Goal: Book appointment/travel/reservation

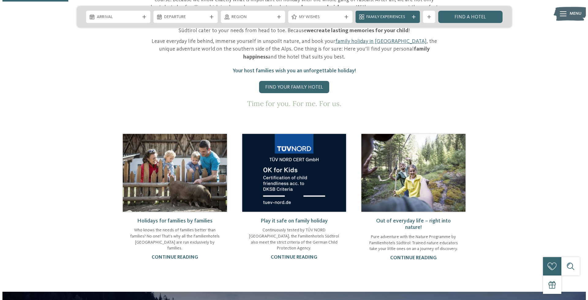
scroll to position [184, 0]
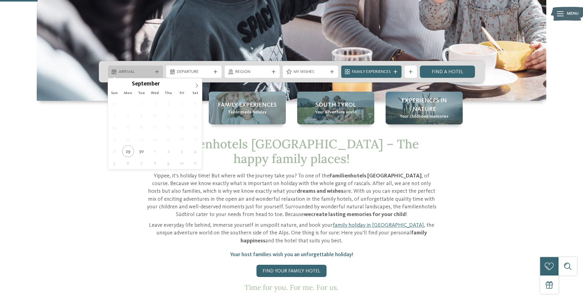
click at [136, 69] on span "Arrival" at bounding box center [136, 72] width 34 height 6
click at [197, 87] on icon at bounding box center [197, 85] width 4 height 4
type input "****"
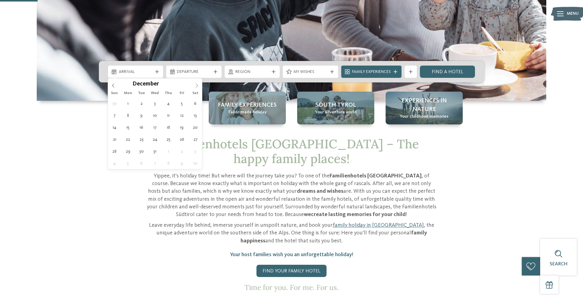
click at [197, 87] on icon at bounding box center [197, 85] width 4 height 4
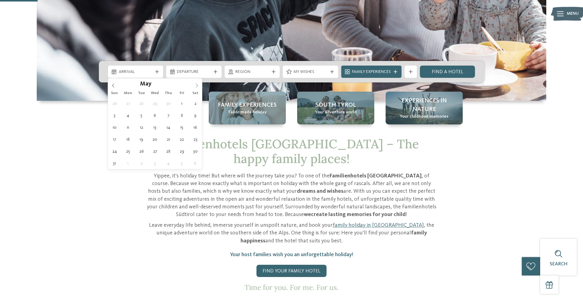
click at [197, 87] on icon at bounding box center [197, 85] width 4 height 4
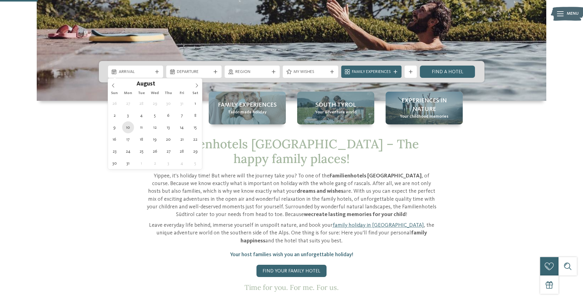
type div "10.08.2026"
type input "****"
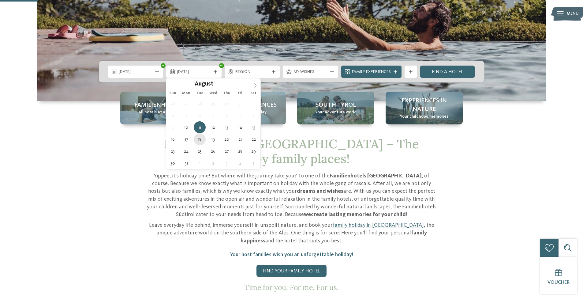
type div "18.08.2026"
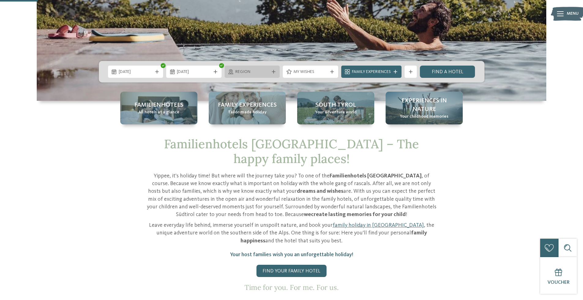
click at [274, 72] on icon at bounding box center [274, 72] width 4 height 4
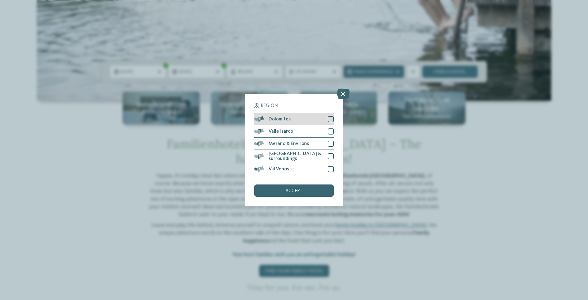
click at [331, 119] on div at bounding box center [331, 119] width 6 height 6
click at [299, 191] on span "accept" at bounding box center [293, 190] width 17 height 5
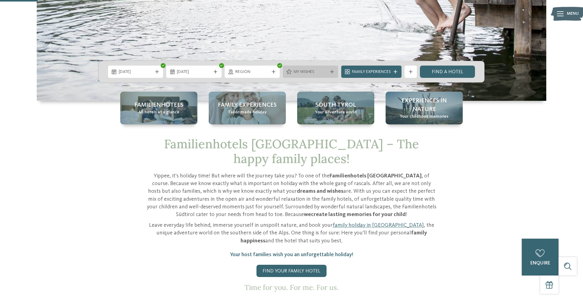
click at [332, 74] on div "My wishes" at bounding box center [310, 72] width 55 height 12
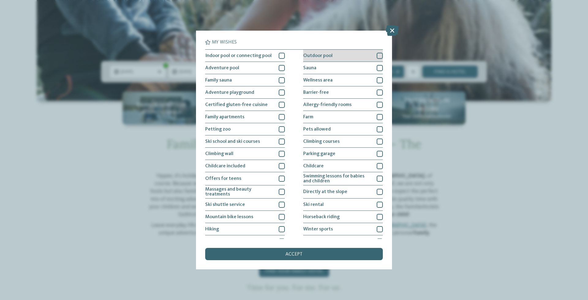
click at [377, 54] on div at bounding box center [380, 56] width 6 height 6
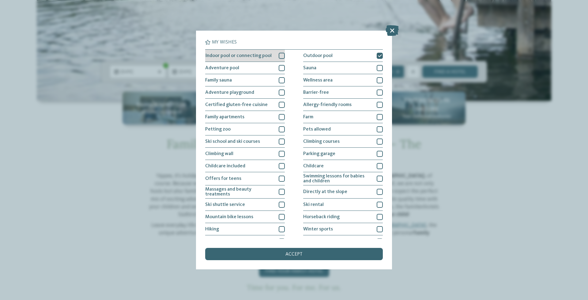
click at [280, 58] on div at bounding box center [282, 56] width 6 height 6
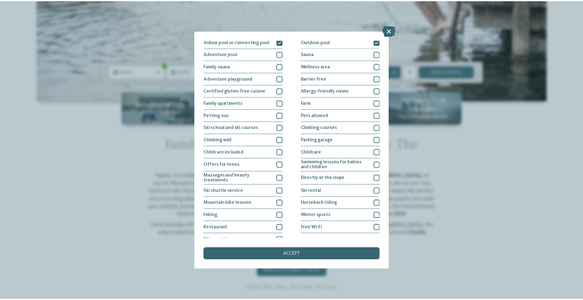
scroll to position [21, 0]
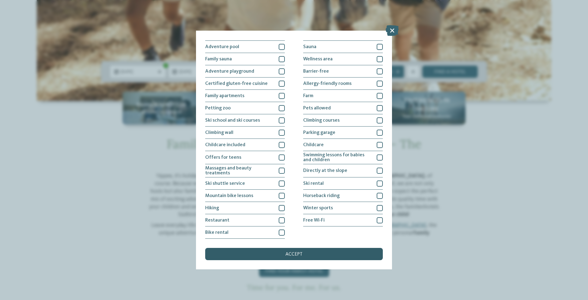
click at [293, 254] on span "accept" at bounding box center [293, 254] width 17 height 5
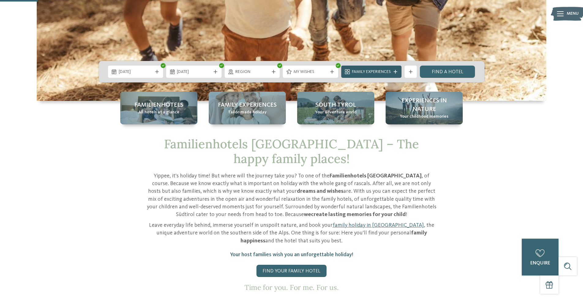
click at [378, 72] on span "Family Experiences" at bounding box center [371, 72] width 39 height 6
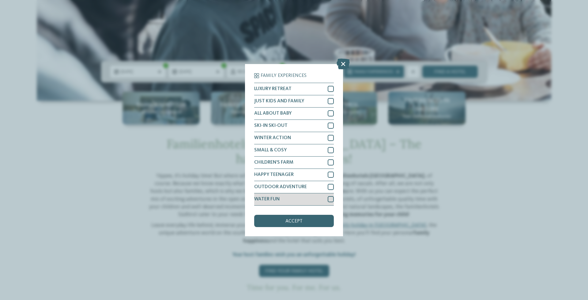
click at [331, 200] on div at bounding box center [331, 199] width 6 height 6
click at [331, 187] on div at bounding box center [331, 187] width 6 height 6
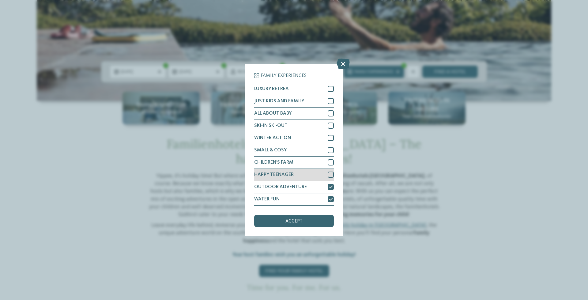
click at [331, 174] on div at bounding box center [331, 174] width 6 height 6
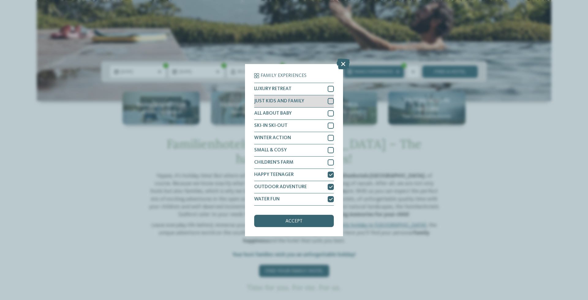
click at [332, 101] on div at bounding box center [331, 101] width 6 height 6
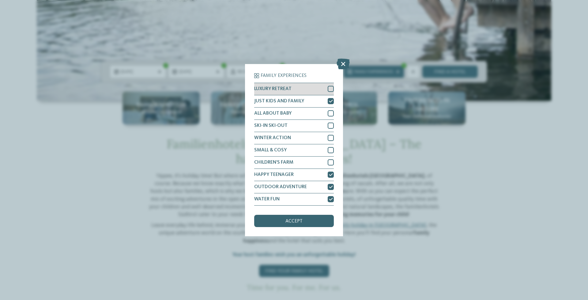
click at [331, 90] on div at bounding box center [331, 89] width 6 height 6
click at [309, 222] on div "accept" at bounding box center [294, 221] width 80 height 12
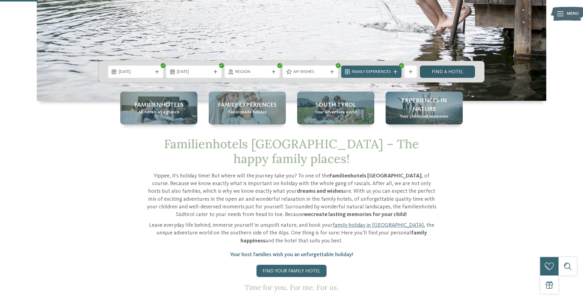
click at [442, 71] on link "Find a hotel" at bounding box center [447, 72] width 55 height 12
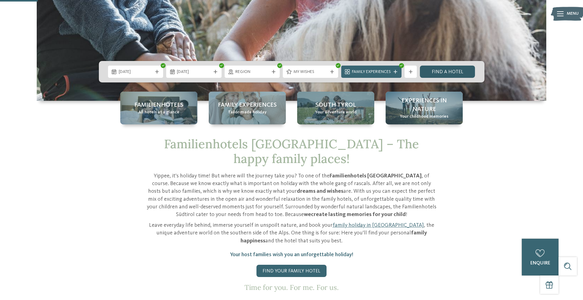
click at [449, 72] on link "Find a hotel" at bounding box center [447, 72] width 55 height 12
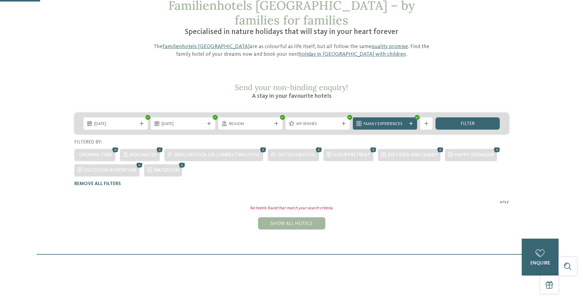
scroll to position [18, 0]
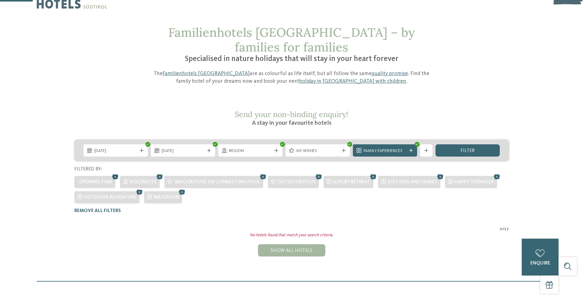
click at [114, 173] on icon at bounding box center [115, 177] width 9 height 8
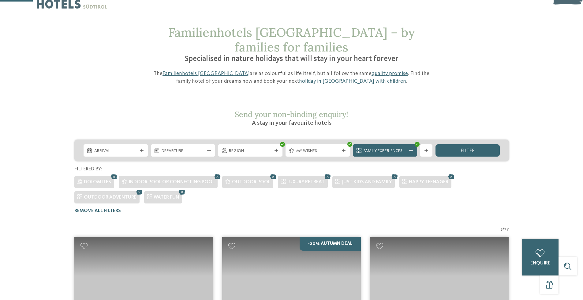
scroll to position [107, 0]
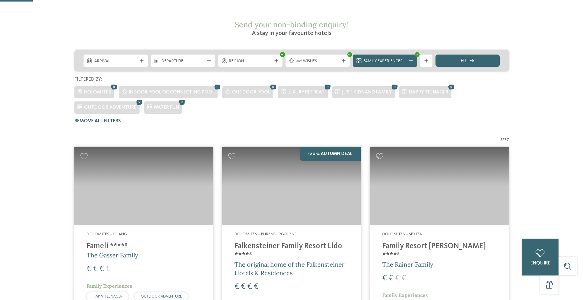
click at [114, 162] on img at bounding box center [143, 186] width 139 height 78
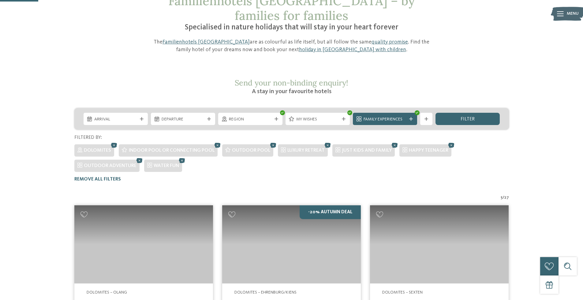
scroll to position [46, 0]
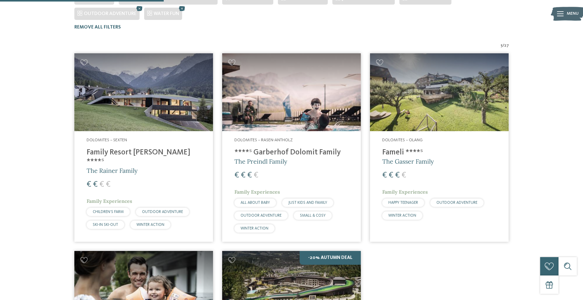
scroll to position [201, 0]
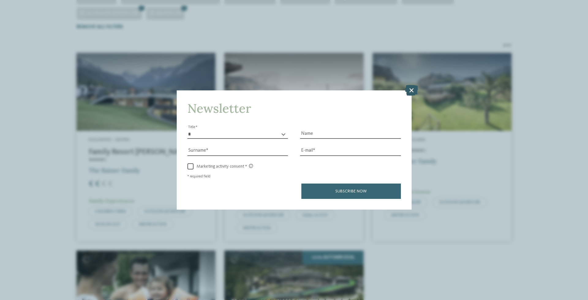
click at [411, 90] on icon at bounding box center [411, 90] width 13 height 11
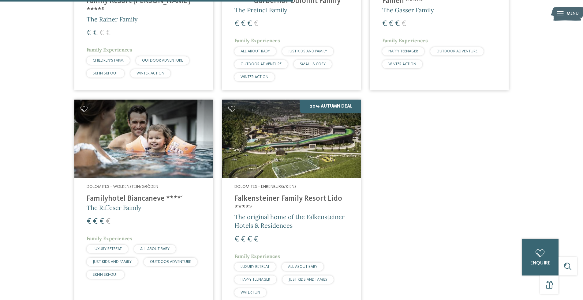
scroll to position [355, 0]
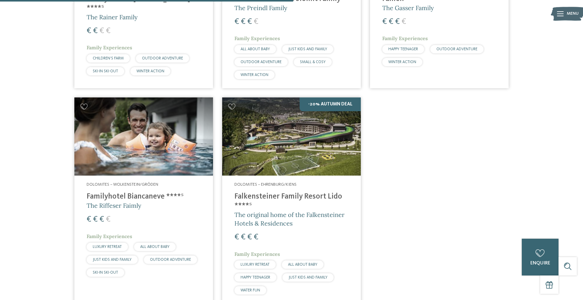
drag, startPoint x: 144, startPoint y: 182, endPoint x: 129, endPoint y: 184, distance: 14.7
click at [144, 192] on h4 "Familyhotel Biancaneve ****ˢ" at bounding box center [144, 196] width 114 height 9
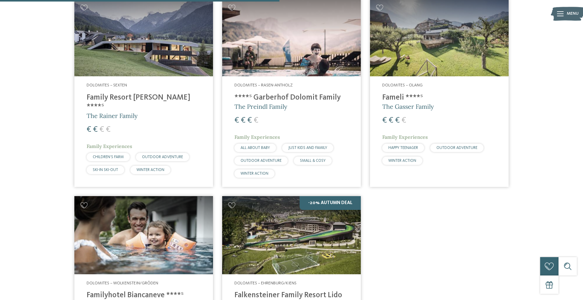
scroll to position [232, 0]
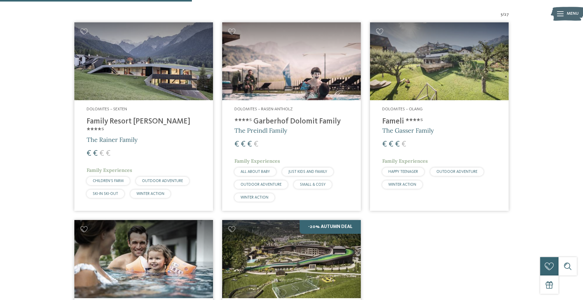
click at [131, 117] on h4 "Family Resort Rainer ****ˢ" at bounding box center [144, 126] width 114 height 18
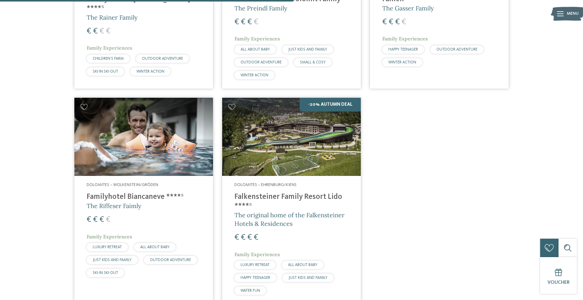
scroll to position [355, 0]
click at [114, 192] on h4 "Familyhotel Biancaneve ****ˢ" at bounding box center [144, 196] width 114 height 9
click at [269, 192] on h4 "Falkensteiner Family Resort Lido ****ˢ" at bounding box center [291, 201] width 114 height 18
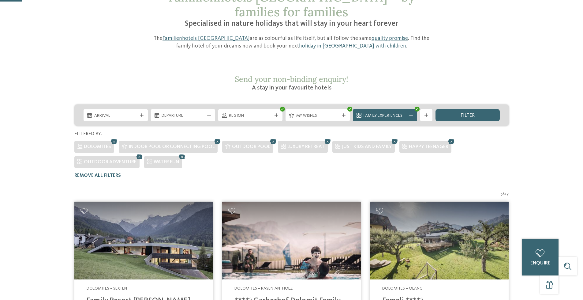
scroll to position [110, 0]
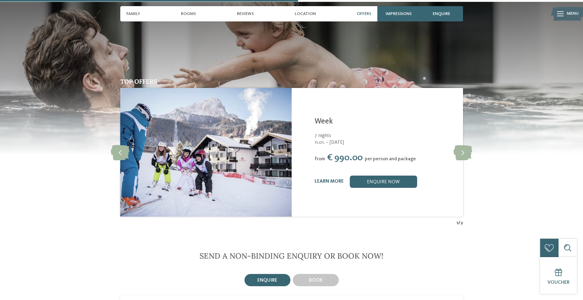
scroll to position [918, 0]
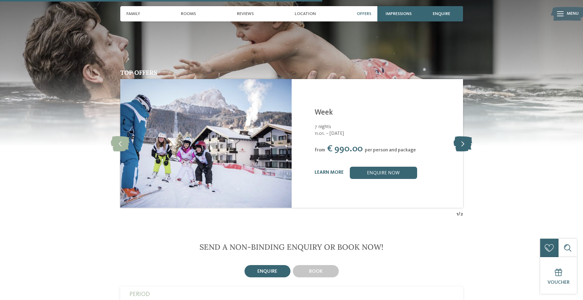
click at [465, 144] on icon at bounding box center [463, 143] width 19 height 15
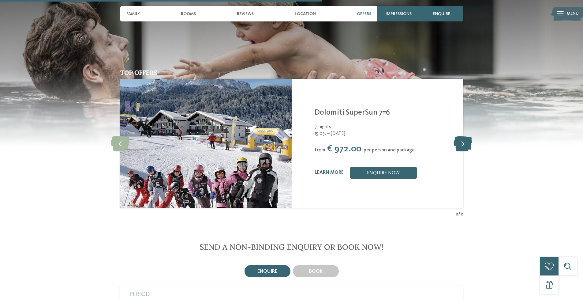
click at [465, 144] on icon at bounding box center [463, 143] width 19 height 15
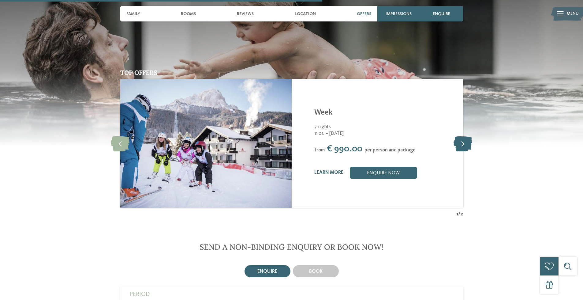
click at [465, 144] on icon at bounding box center [463, 143] width 19 height 15
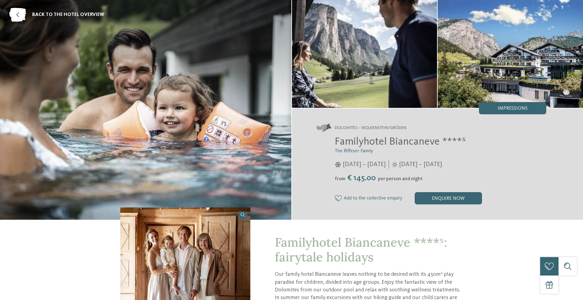
scroll to position [0, 0]
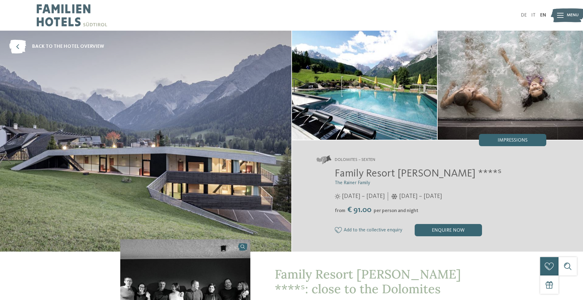
click at [160, 139] on img at bounding box center [145, 141] width 291 height 221
click at [322, 116] on img at bounding box center [364, 85] width 145 height 109
click at [506, 142] on span "Impressions" at bounding box center [513, 140] width 30 height 5
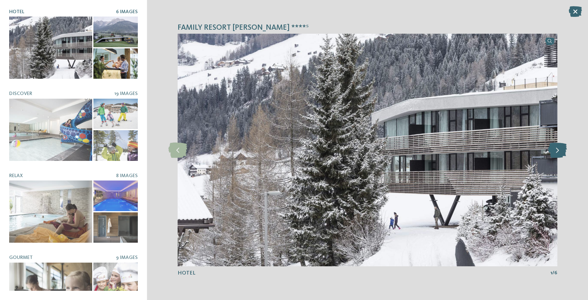
click at [556, 152] on icon at bounding box center [557, 149] width 19 height 15
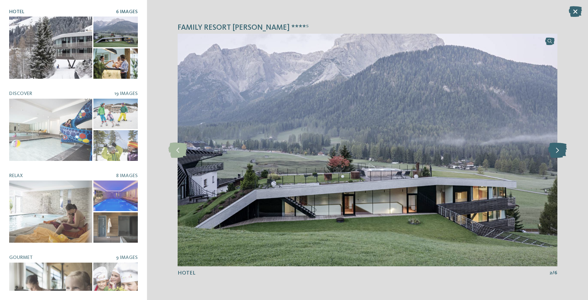
click at [556, 152] on icon at bounding box center [557, 149] width 19 height 15
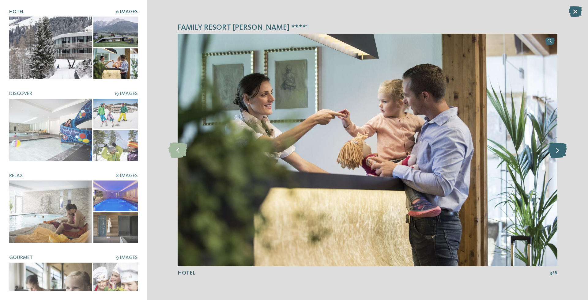
click at [558, 152] on icon at bounding box center [557, 149] width 19 height 15
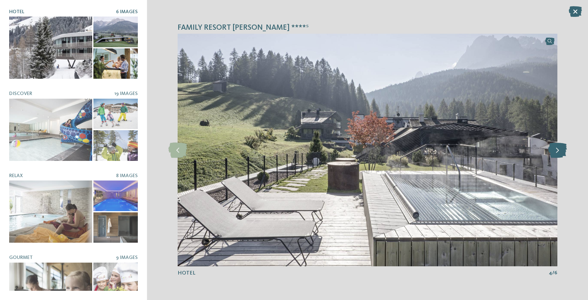
click at [558, 152] on icon at bounding box center [557, 149] width 19 height 15
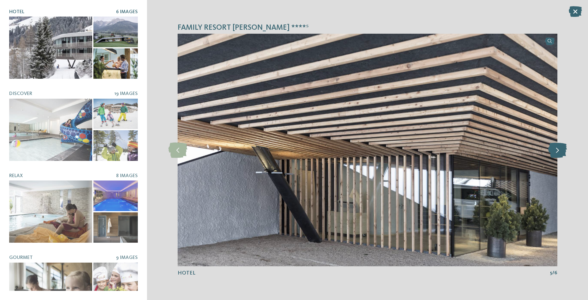
click at [558, 152] on icon at bounding box center [557, 149] width 19 height 15
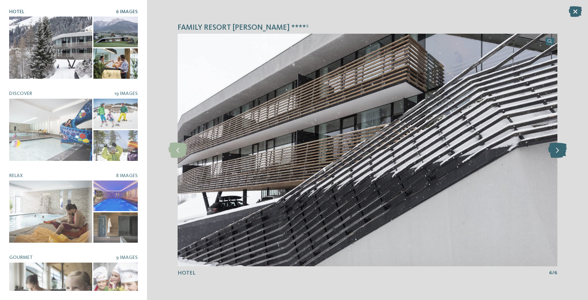
click at [558, 152] on icon at bounding box center [557, 149] width 19 height 15
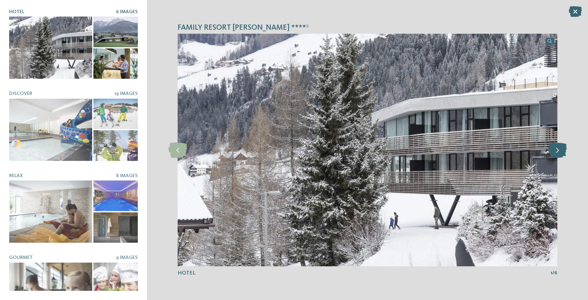
click at [558, 152] on icon at bounding box center [557, 149] width 19 height 15
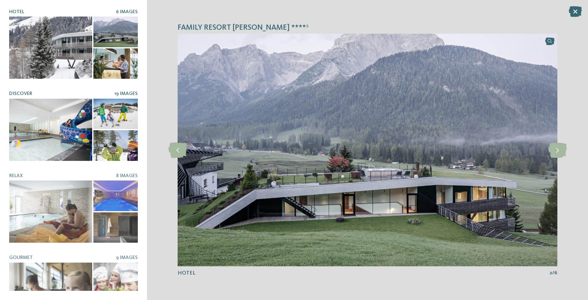
click at [51, 114] on div at bounding box center [50, 130] width 83 height 62
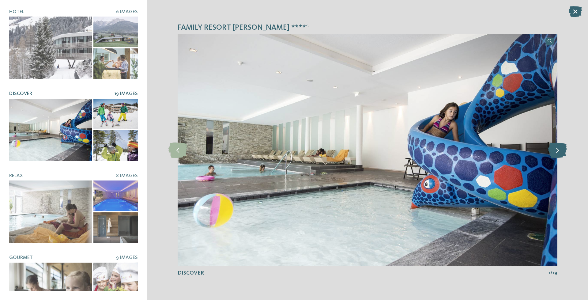
click at [558, 152] on icon at bounding box center [557, 149] width 19 height 15
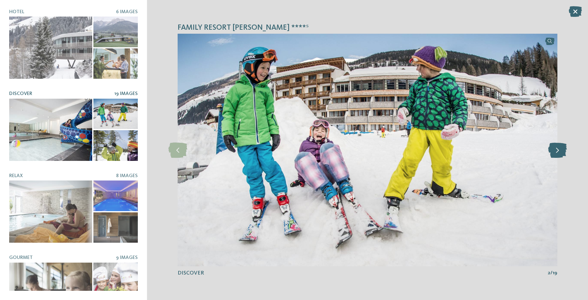
click at [558, 152] on icon at bounding box center [557, 149] width 19 height 15
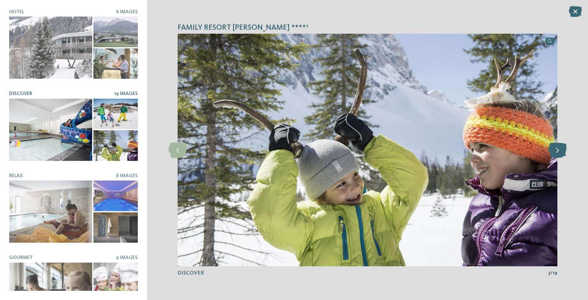
click at [558, 152] on icon at bounding box center [557, 149] width 19 height 15
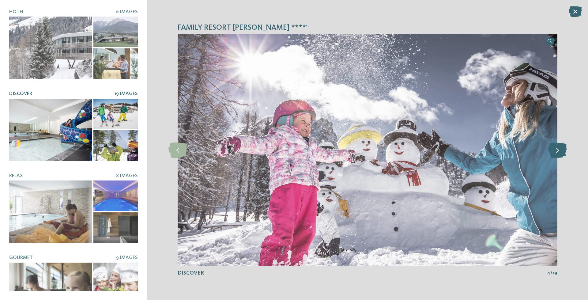
click at [558, 152] on icon at bounding box center [557, 149] width 19 height 15
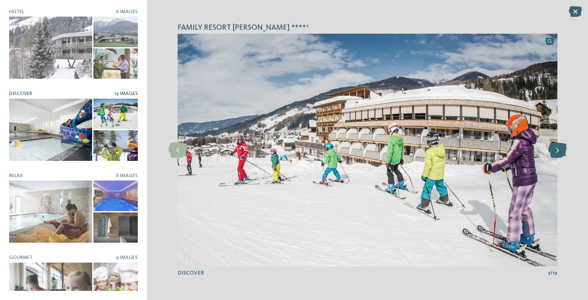
click at [558, 152] on icon at bounding box center [557, 149] width 19 height 15
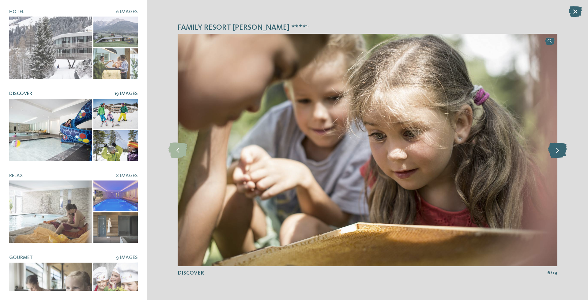
click at [558, 152] on icon at bounding box center [557, 149] width 19 height 15
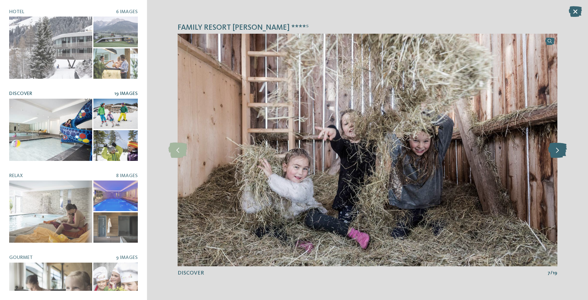
click at [558, 152] on icon at bounding box center [557, 149] width 19 height 15
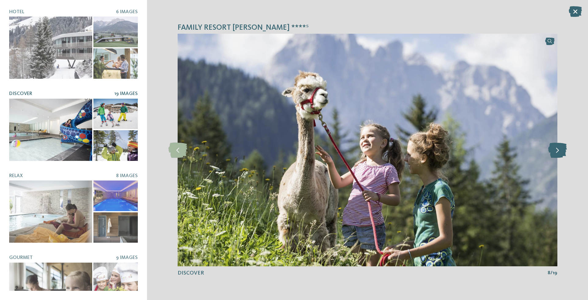
click at [558, 152] on icon at bounding box center [557, 149] width 19 height 15
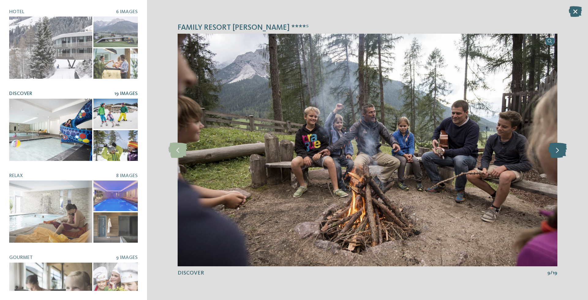
click at [558, 152] on icon at bounding box center [557, 149] width 19 height 15
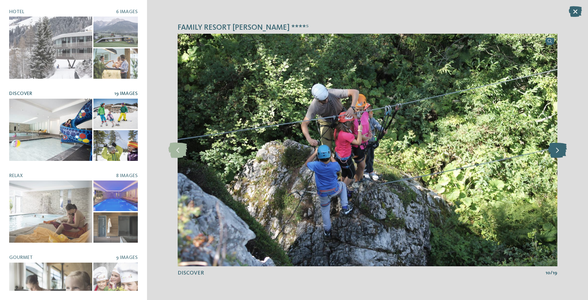
click at [558, 152] on icon at bounding box center [557, 149] width 19 height 15
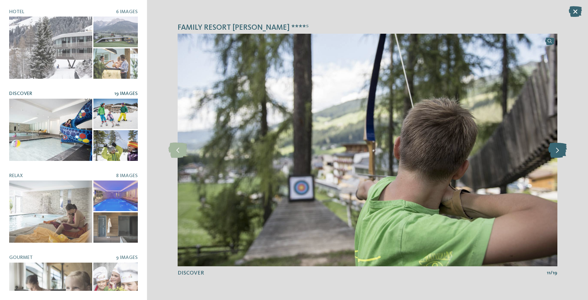
click at [558, 152] on icon at bounding box center [557, 149] width 19 height 15
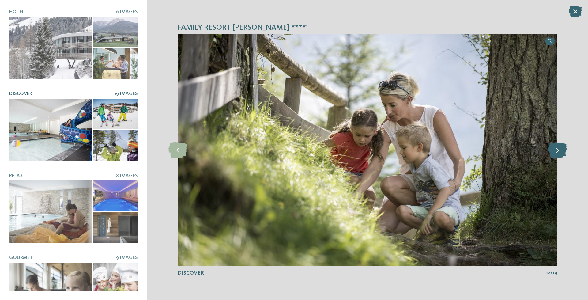
click at [558, 152] on icon at bounding box center [557, 149] width 19 height 15
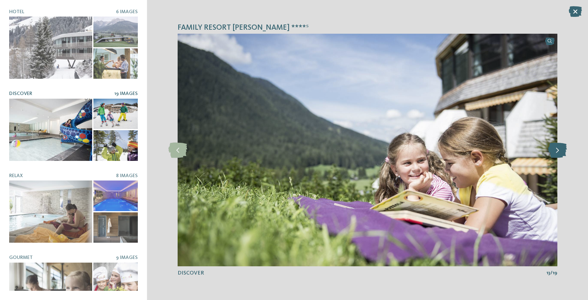
click at [558, 152] on icon at bounding box center [557, 149] width 19 height 15
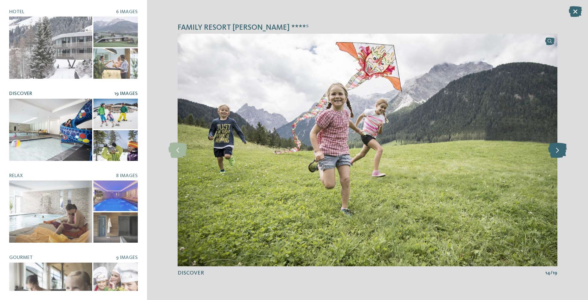
click at [558, 152] on icon at bounding box center [557, 149] width 19 height 15
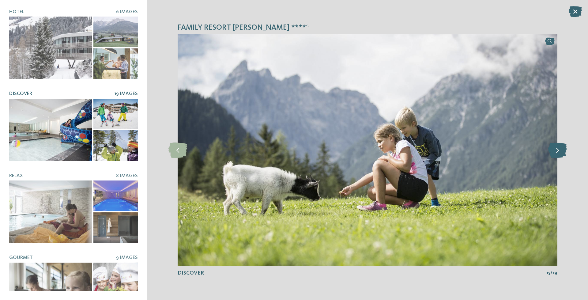
click at [558, 152] on icon at bounding box center [557, 149] width 19 height 15
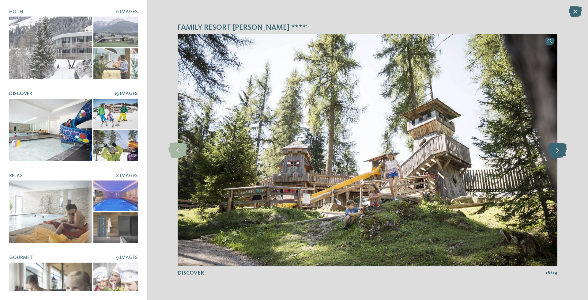
click at [558, 152] on icon at bounding box center [557, 149] width 19 height 15
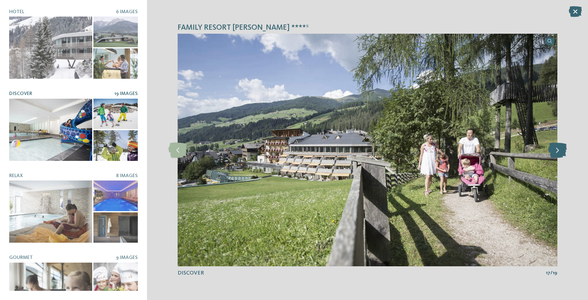
click at [559, 152] on icon at bounding box center [557, 149] width 19 height 15
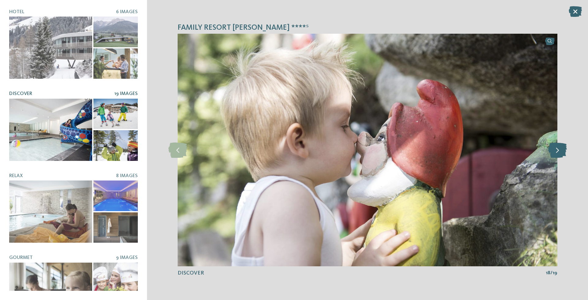
click at [559, 152] on icon at bounding box center [557, 149] width 19 height 15
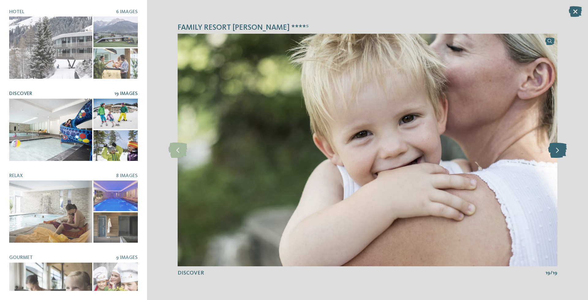
click at [559, 152] on icon at bounding box center [557, 149] width 19 height 15
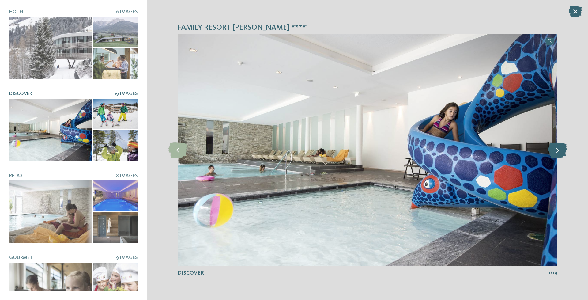
click at [559, 152] on icon at bounding box center [557, 149] width 19 height 15
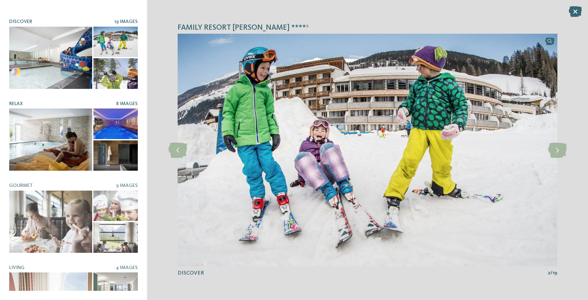
scroll to position [92, 0]
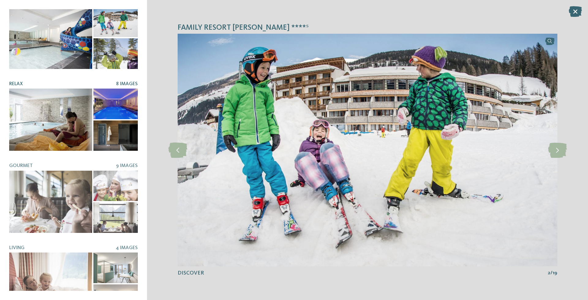
click at [60, 117] on div at bounding box center [50, 119] width 83 height 62
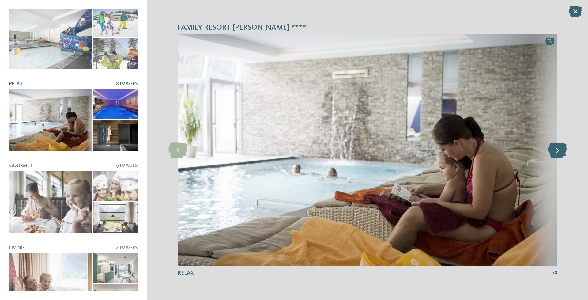
click at [557, 150] on icon at bounding box center [557, 149] width 19 height 15
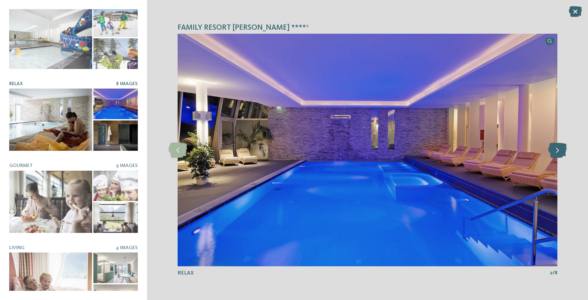
click at [557, 150] on icon at bounding box center [557, 149] width 19 height 15
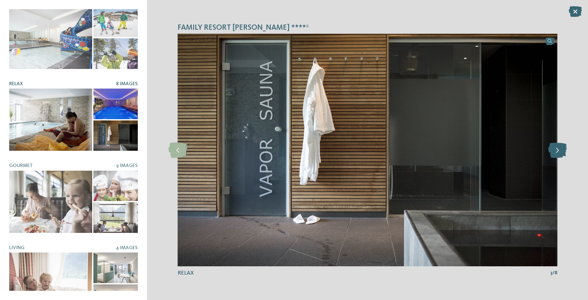
click at [557, 150] on icon at bounding box center [557, 149] width 19 height 15
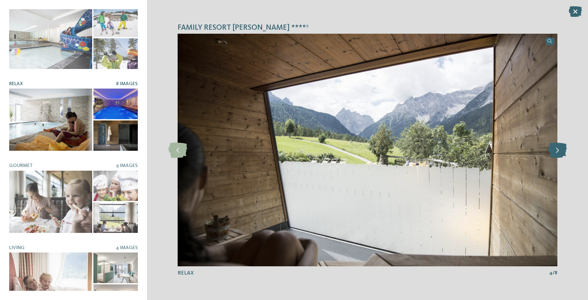
click at [557, 150] on icon at bounding box center [557, 149] width 19 height 15
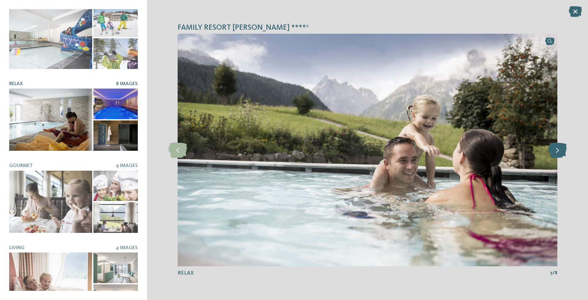
click at [557, 150] on icon at bounding box center [557, 149] width 19 height 15
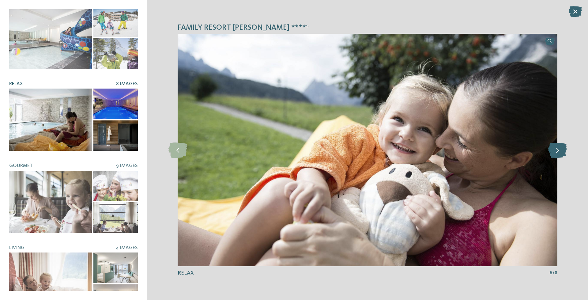
click at [557, 150] on icon at bounding box center [557, 149] width 19 height 15
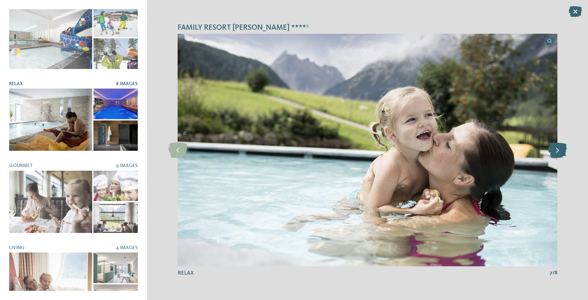
click at [557, 150] on icon at bounding box center [557, 149] width 19 height 15
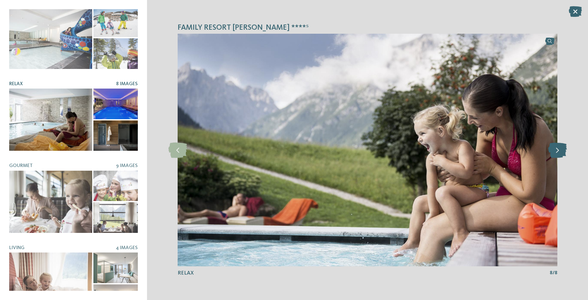
click at [557, 150] on icon at bounding box center [557, 149] width 19 height 15
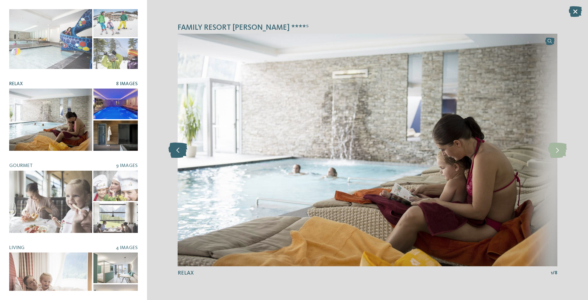
click at [181, 153] on icon at bounding box center [177, 149] width 19 height 15
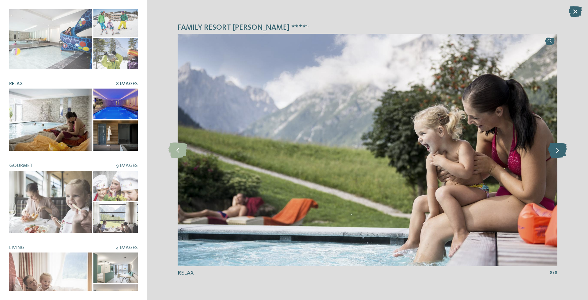
click at [557, 148] on icon at bounding box center [557, 149] width 19 height 15
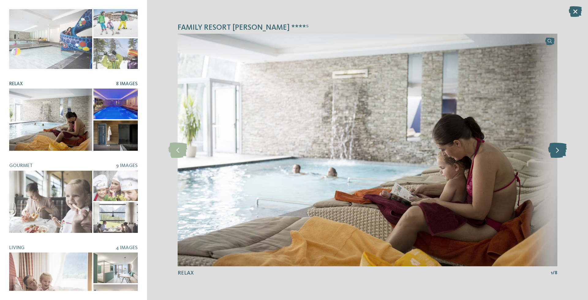
click at [557, 148] on icon at bounding box center [557, 149] width 19 height 15
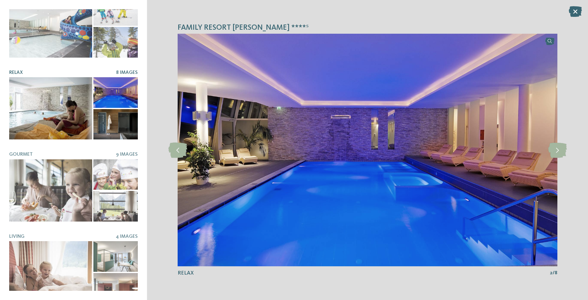
scroll to position [108, 0]
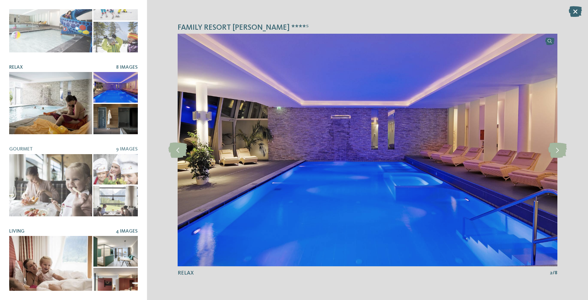
click at [53, 266] on div at bounding box center [50, 267] width 83 height 62
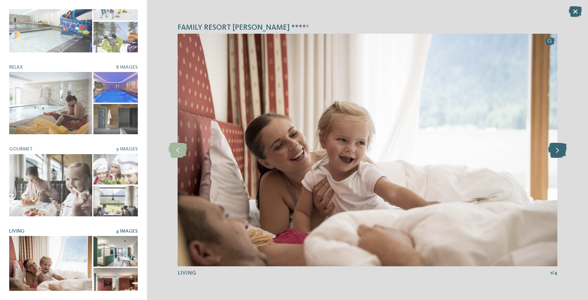
click at [557, 151] on icon at bounding box center [557, 149] width 19 height 15
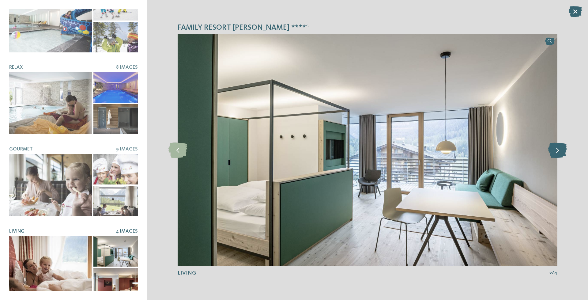
click at [557, 151] on icon at bounding box center [557, 149] width 19 height 15
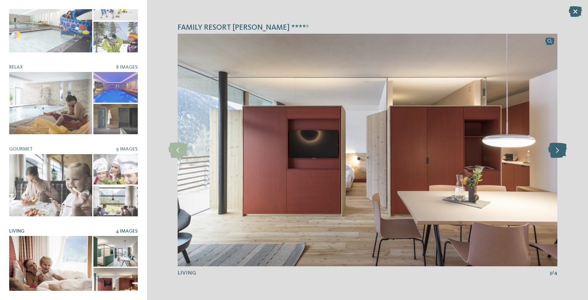
click at [557, 151] on icon at bounding box center [557, 149] width 19 height 15
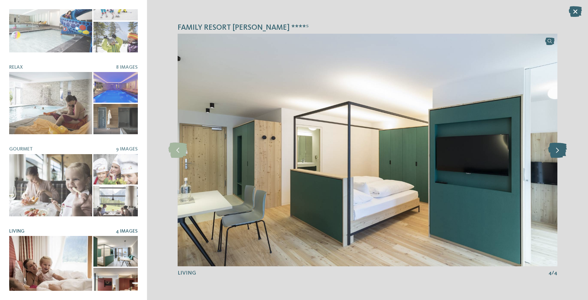
click at [557, 151] on icon at bounding box center [557, 149] width 19 height 15
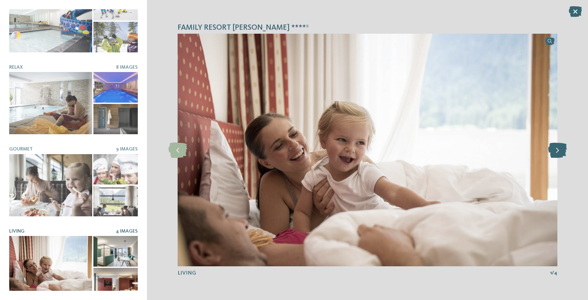
click at [557, 151] on icon at bounding box center [557, 149] width 19 height 15
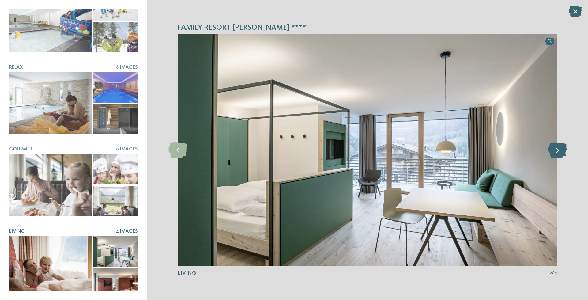
click at [557, 151] on icon at bounding box center [557, 149] width 19 height 15
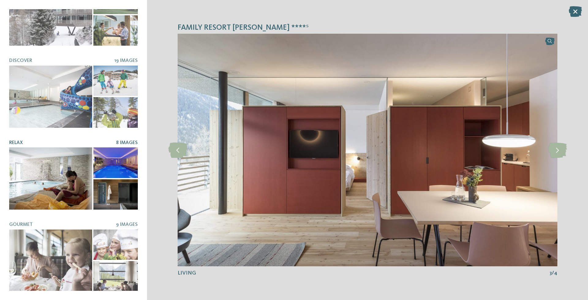
scroll to position [0, 0]
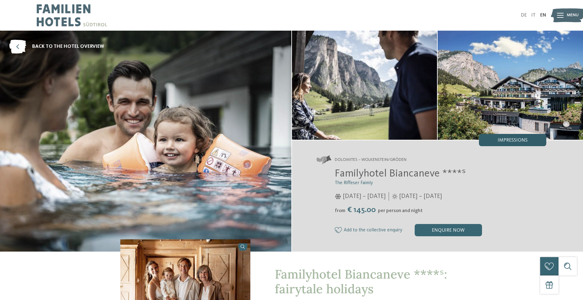
click at [501, 142] on span "Impressions" at bounding box center [513, 140] width 30 height 5
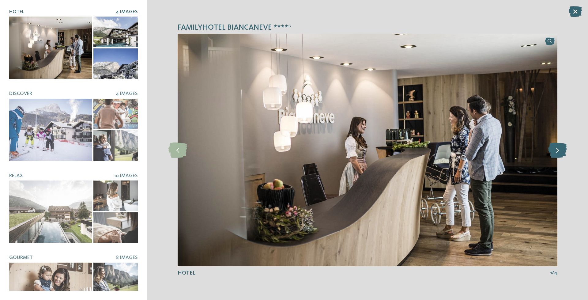
click at [560, 148] on icon at bounding box center [557, 149] width 19 height 15
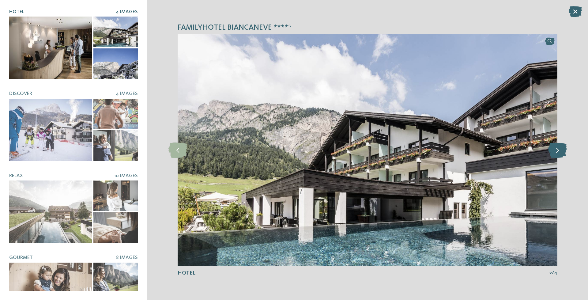
click at [559, 147] on icon at bounding box center [557, 149] width 19 height 15
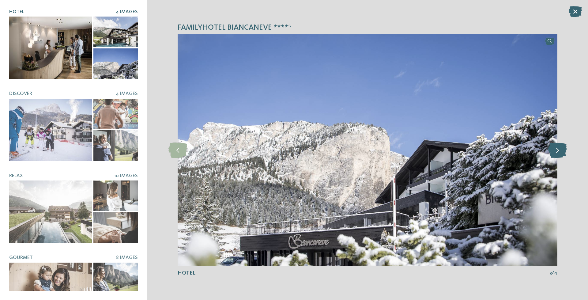
click at [560, 149] on icon at bounding box center [557, 149] width 19 height 15
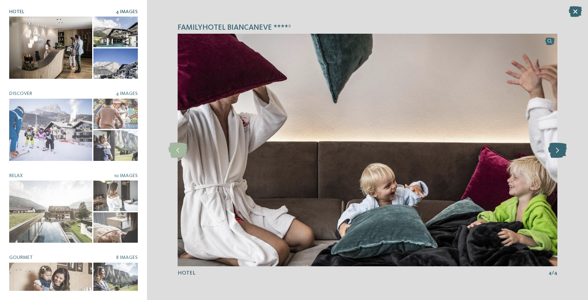
click at [560, 149] on icon at bounding box center [557, 149] width 19 height 15
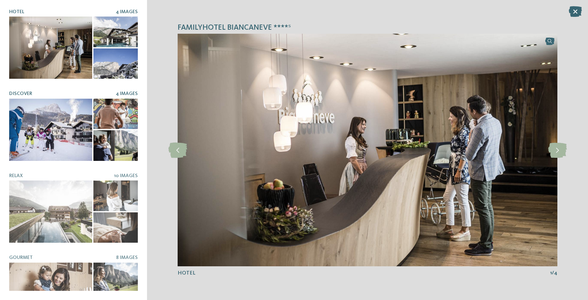
click at [59, 129] on div at bounding box center [50, 130] width 83 height 62
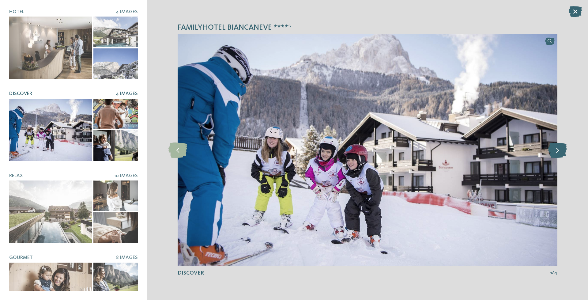
click at [558, 152] on icon at bounding box center [557, 149] width 19 height 15
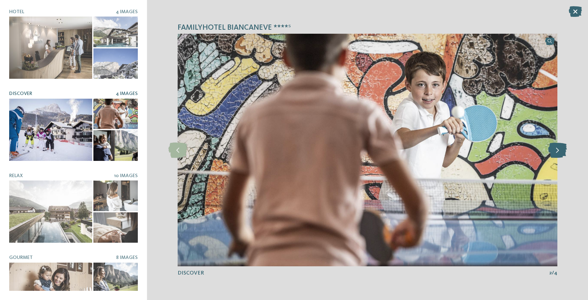
click at [558, 152] on icon at bounding box center [557, 149] width 19 height 15
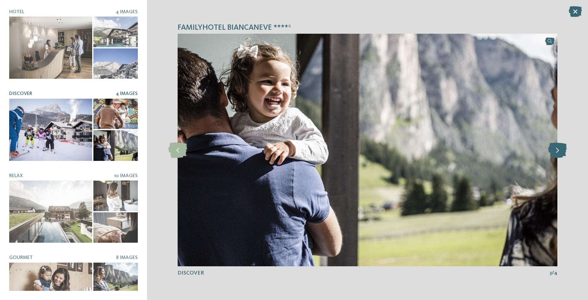
click at [558, 152] on icon at bounding box center [557, 149] width 19 height 15
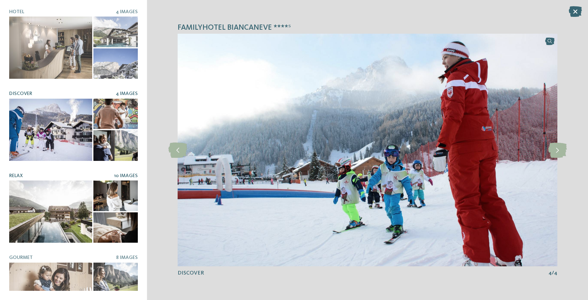
click at [55, 216] on div at bounding box center [50, 211] width 83 height 62
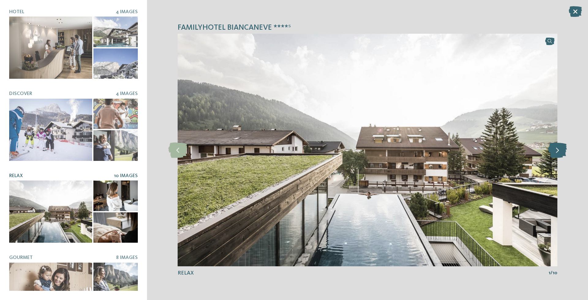
click at [559, 149] on icon at bounding box center [557, 149] width 19 height 15
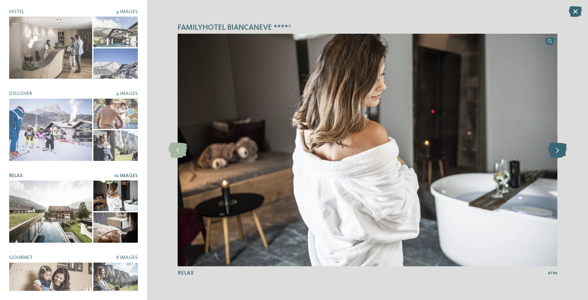
click at [559, 149] on icon at bounding box center [557, 149] width 19 height 15
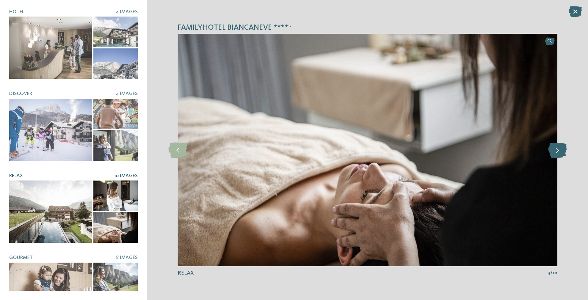
click at [559, 149] on icon at bounding box center [557, 149] width 19 height 15
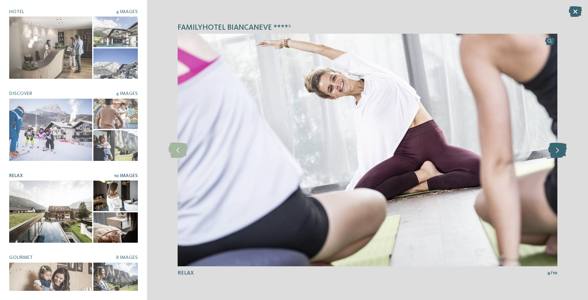
click at [559, 149] on icon at bounding box center [557, 149] width 19 height 15
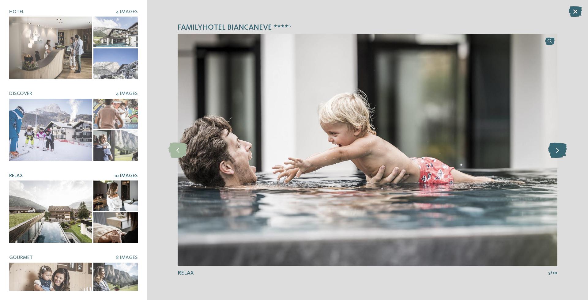
click at [559, 149] on icon at bounding box center [557, 149] width 19 height 15
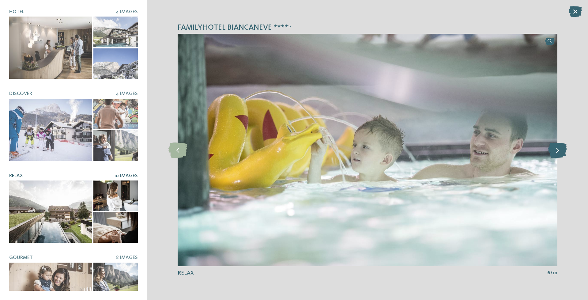
click at [559, 149] on icon at bounding box center [557, 149] width 19 height 15
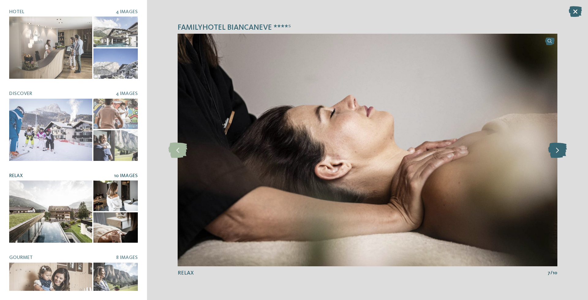
click at [559, 149] on icon at bounding box center [557, 149] width 19 height 15
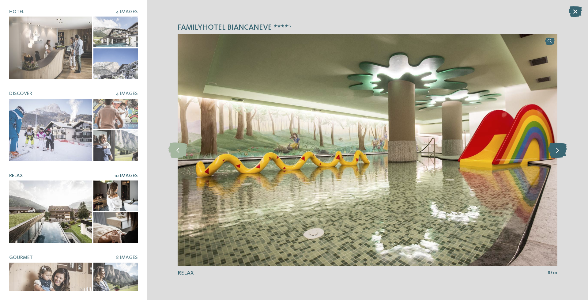
click at [559, 149] on icon at bounding box center [557, 149] width 19 height 15
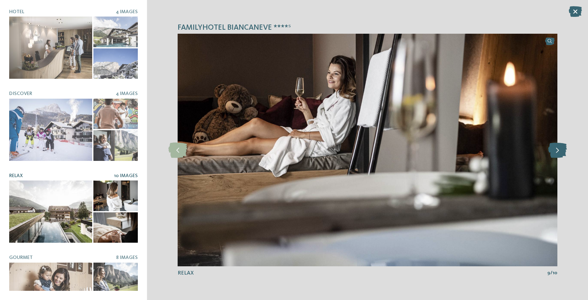
click at [559, 149] on icon at bounding box center [557, 149] width 19 height 15
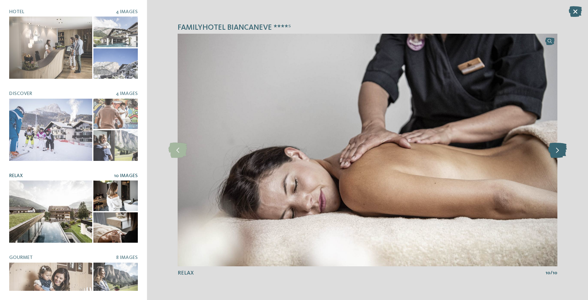
click at [559, 149] on icon at bounding box center [557, 149] width 19 height 15
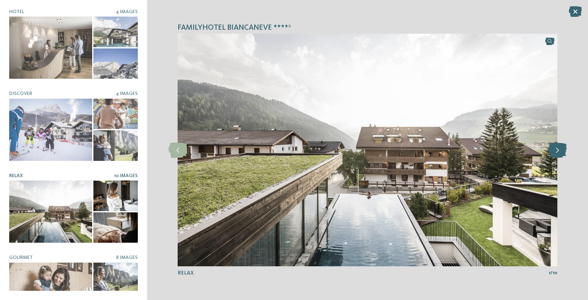
click at [559, 149] on icon at bounding box center [557, 149] width 19 height 15
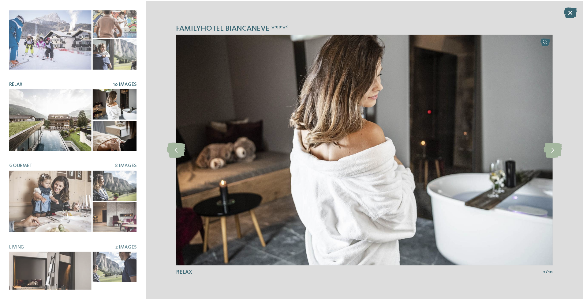
scroll to position [108, 0]
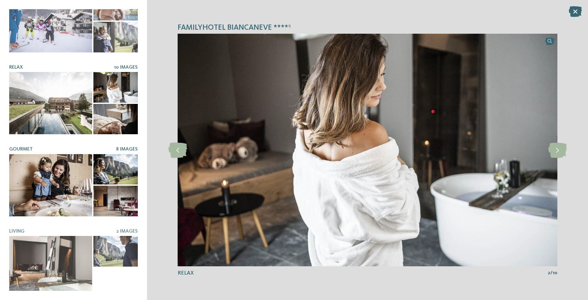
click at [43, 170] on div at bounding box center [50, 185] width 83 height 62
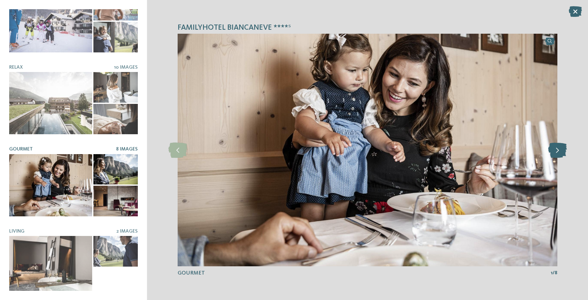
click at [558, 151] on icon at bounding box center [557, 149] width 19 height 15
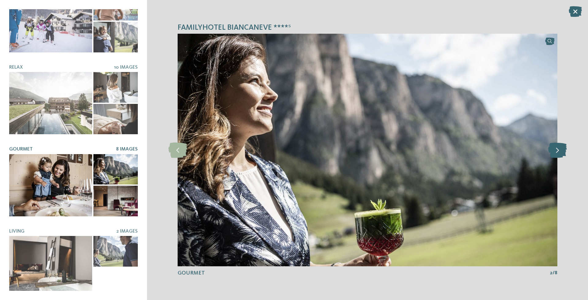
click at [558, 151] on icon at bounding box center [557, 149] width 19 height 15
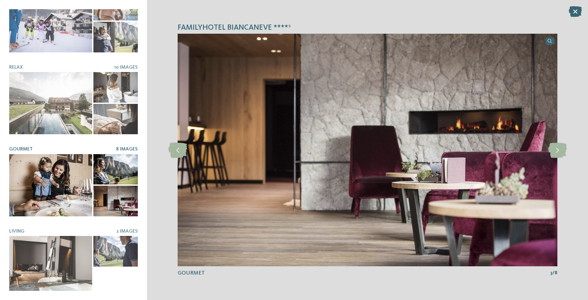
drag, startPoint x: 180, startPoint y: 152, endPoint x: 498, endPoint y: 149, distance: 318.4
click at [181, 151] on icon at bounding box center [177, 149] width 19 height 15
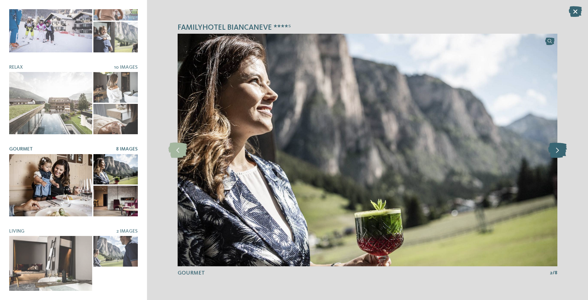
click at [558, 151] on icon at bounding box center [557, 149] width 19 height 15
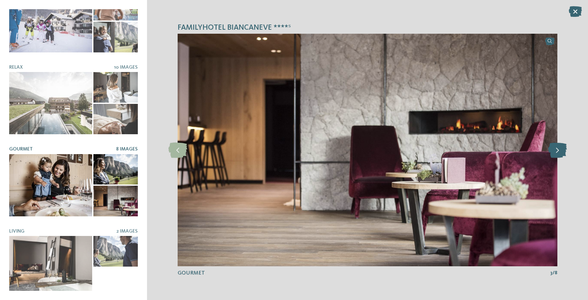
click at [558, 151] on icon at bounding box center [557, 149] width 19 height 15
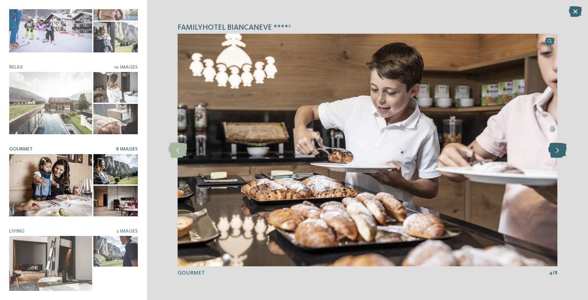
click at [558, 151] on icon at bounding box center [557, 149] width 19 height 15
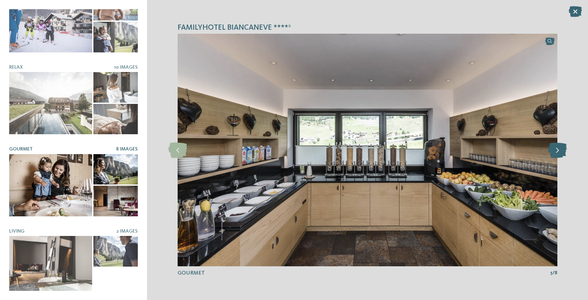
click at [558, 151] on icon at bounding box center [557, 149] width 19 height 15
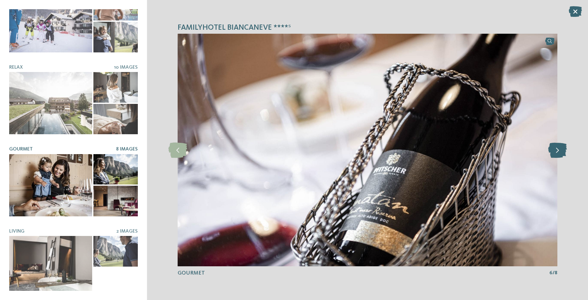
click at [558, 151] on icon at bounding box center [557, 149] width 19 height 15
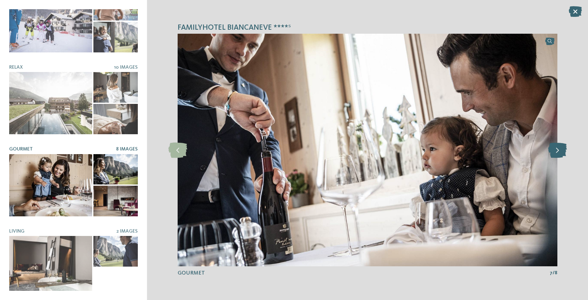
click at [558, 151] on icon at bounding box center [557, 149] width 19 height 15
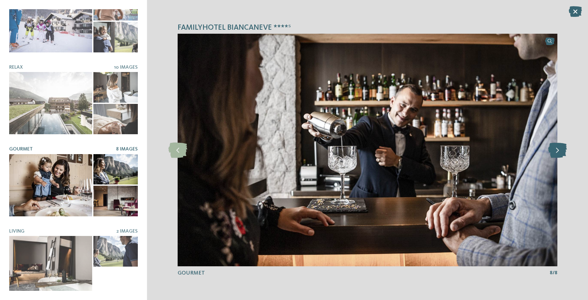
click at [558, 151] on icon at bounding box center [557, 149] width 19 height 15
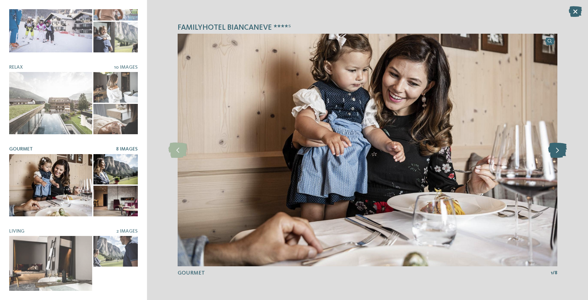
click at [558, 151] on icon at bounding box center [557, 149] width 19 height 15
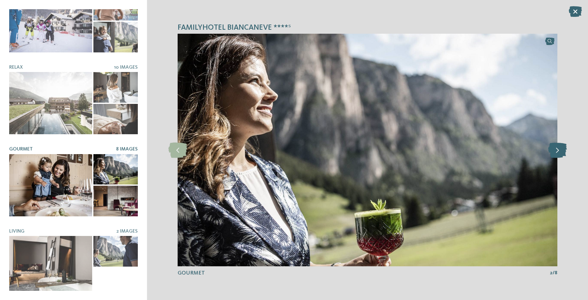
click at [558, 151] on icon at bounding box center [557, 149] width 19 height 15
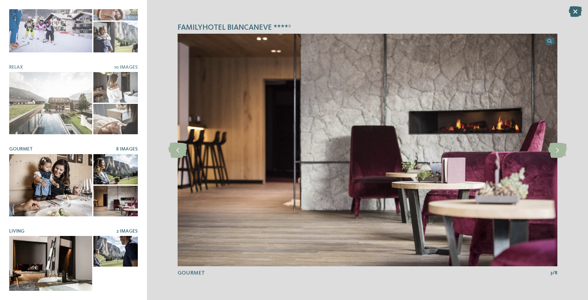
click at [51, 257] on div at bounding box center [50, 267] width 83 height 62
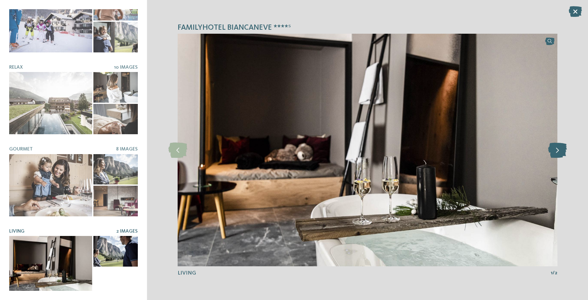
click at [558, 153] on icon at bounding box center [557, 149] width 19 height 15
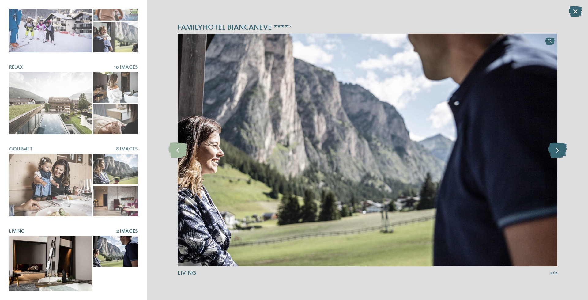
click at [558, 153] on icon at bounding box center [557, 149] width 19 height 15
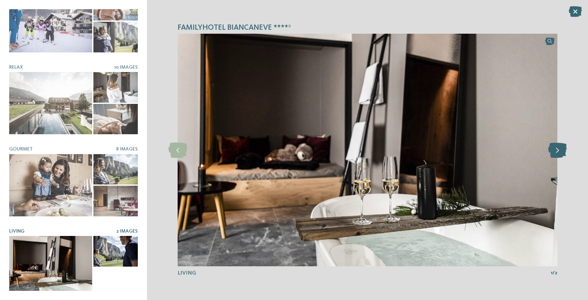
click at [558, 153] on icon at bounding box center [557, 149] width 19 height 15
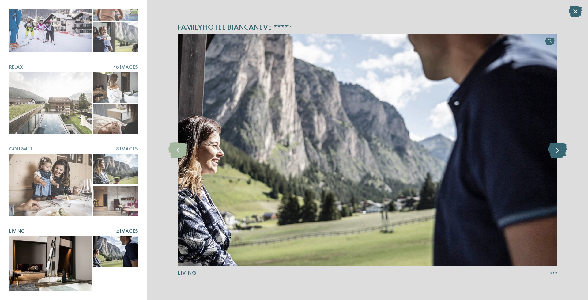
click at [558, 153] on icon at bounding box center [557, 149] width 19 height 15
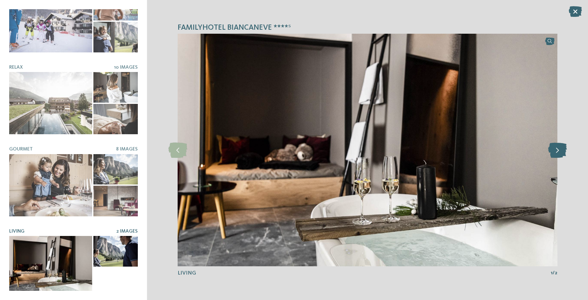
click at [558, 153] on icon at bounding box center [557, 149] width 19 height 15
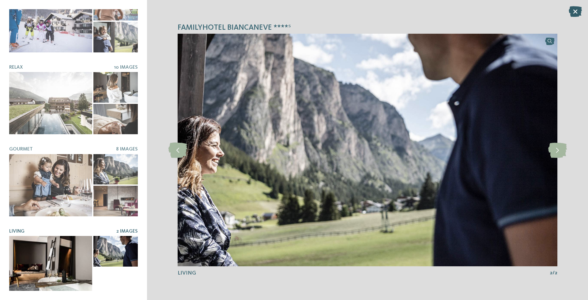
click at [580, 11] on icon at bounding box center [574, 11] width 13 height 11
